Goal: Task Accomplishment & Management: Use online tool/utility

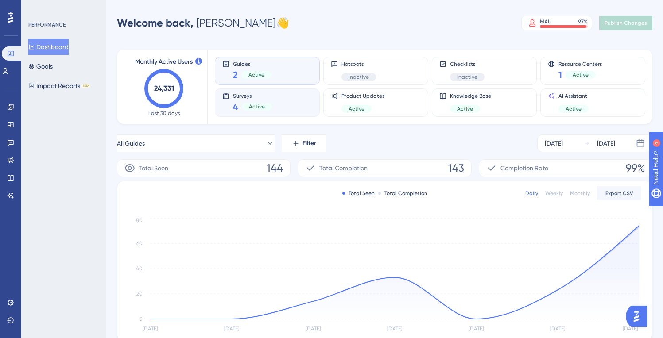
click at [282, 99] on div "Surveys 4 Active" at bounding box center [267, 103] width 90 height 20
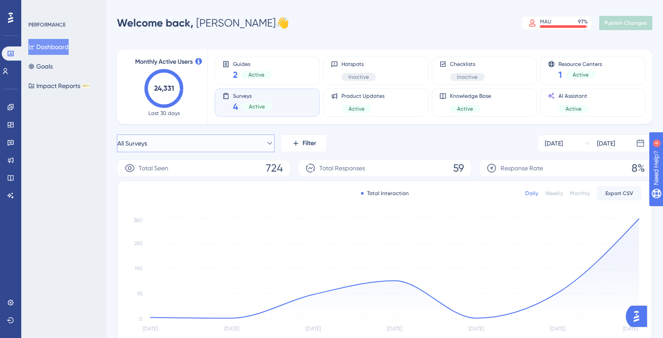
click at [256, 145] on button "All Surveys" at bounding box center [196, 144] width 158 height 18
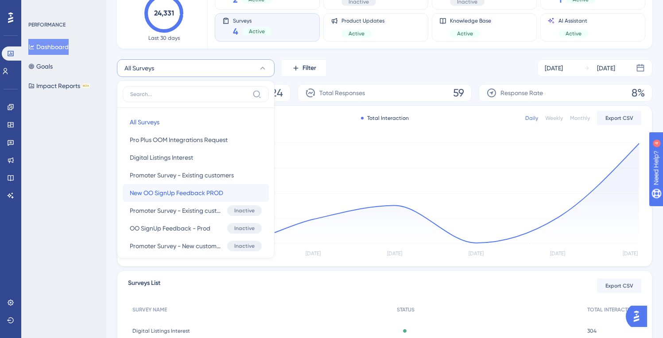
click at [188, 192] on span "New OO SignUp Feedback PROD" at bounding box center [176, 193] width 93 height 11
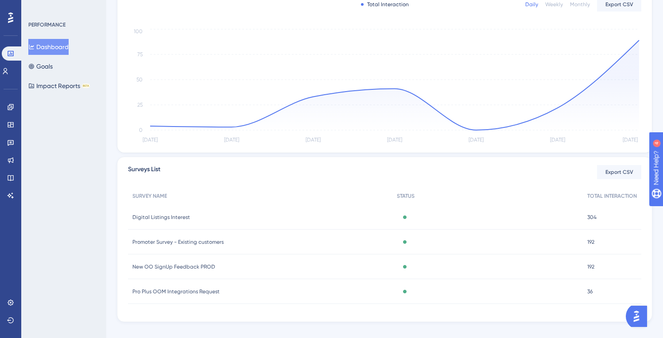
scroll to position [201, 0]
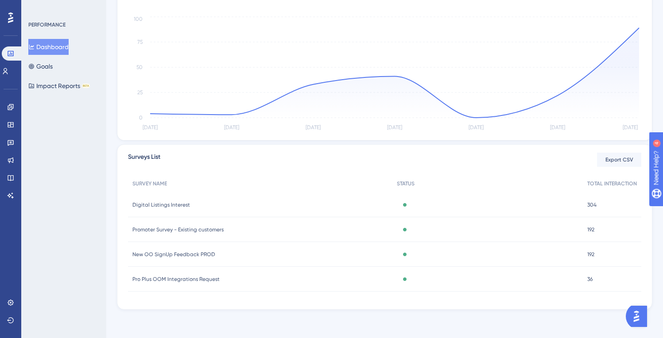
click at [188, 254] on span "New OO SignUp Feedback PROD" at bounding box center [173, 254] width 83 height 7
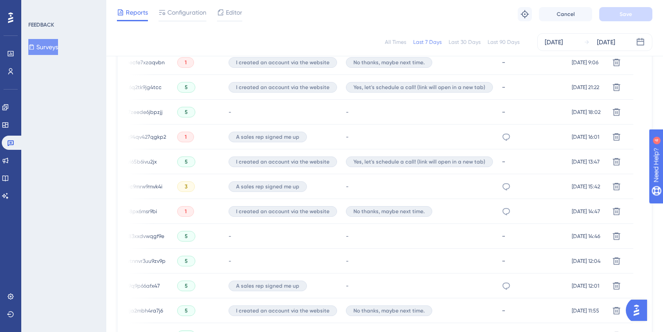
scroll to position [482, 1]
click at [502, 186] on icon at bounding box center [506, 186] width 9 height 9
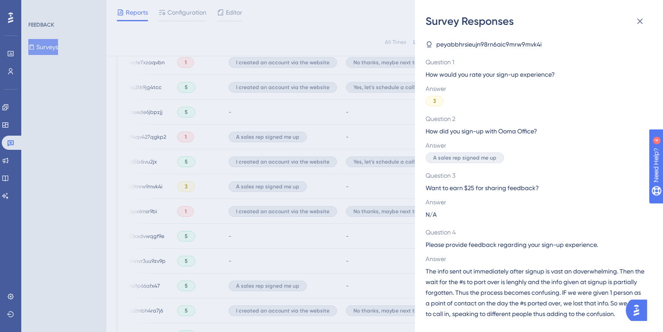
scroll to position [5, 0]
click at [636, 19] on icon at bounding box center [639, 21] width 11 height 11
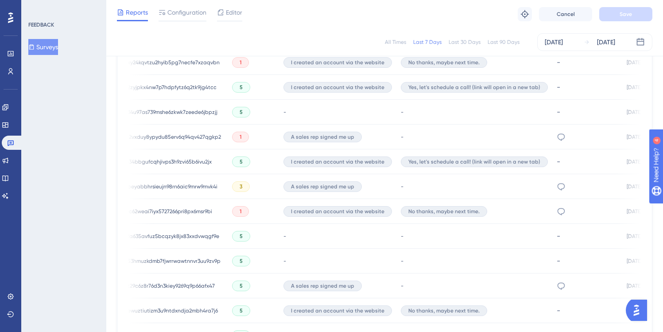
scroll to position [0, 0]
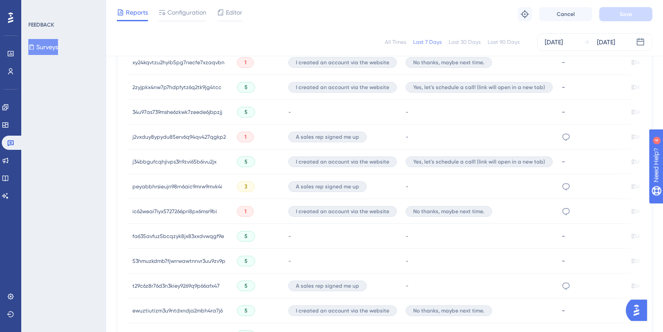
click at [159, 160] on span "j34bbgufcqhjivps3h9zvi65b6ivu2jx" at bounding box center [174, 161] width 84 height 7
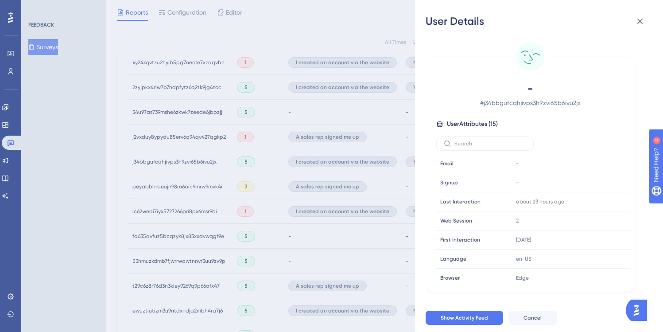
click at [522, 102] on span "# j34bbgufcqhjivps3h9zvi65b6ivu2jx" at bounding box center [530, 102] width 156 height 11
copy span "j34bbgufcqhjivps3h9zvi65b6ivu2jx"
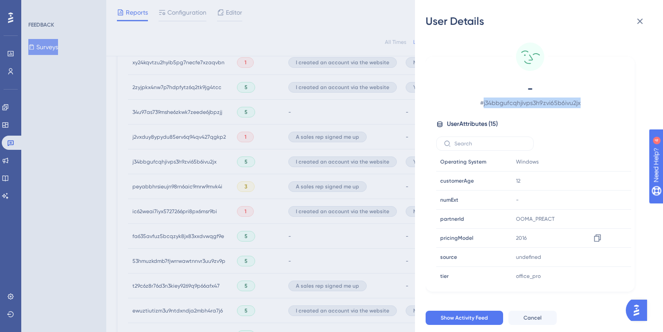
scroll to position [155, 0]
